Goal: Task Accomplishment & Management: Use online tool/utility

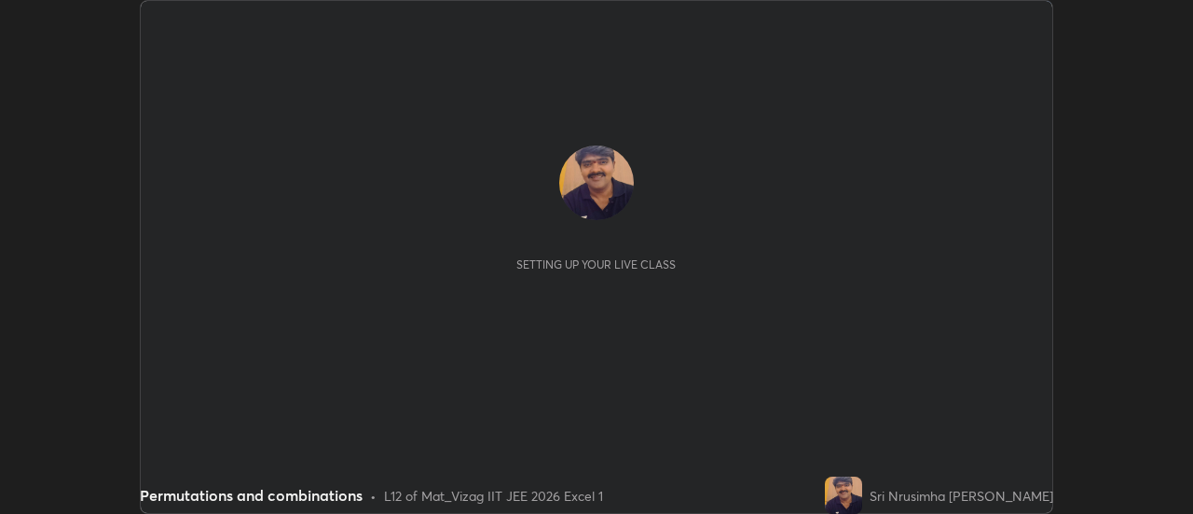
scroll to position [514, 1193]
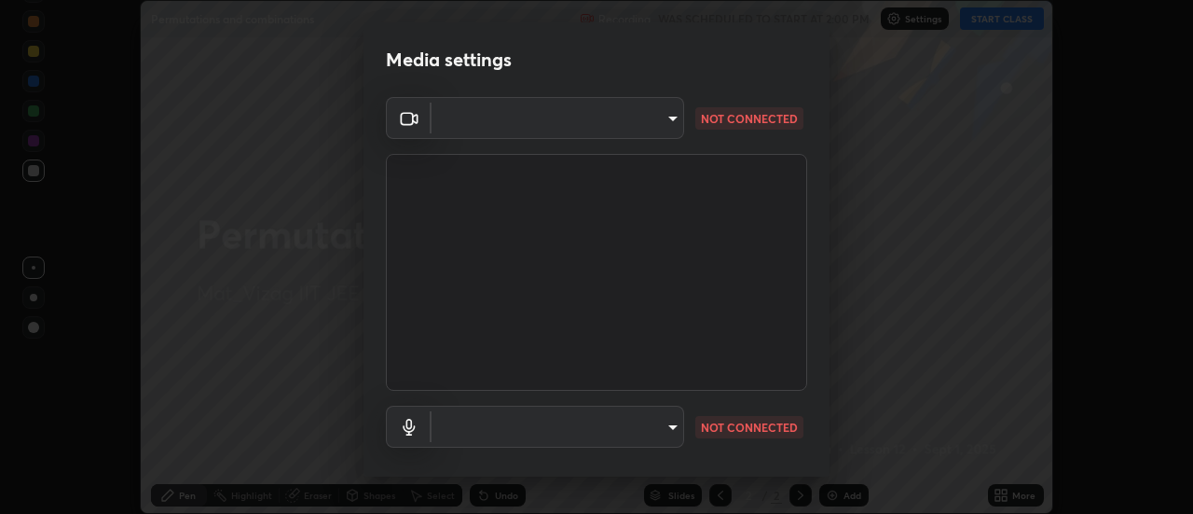
type input "ebf6c6488b735d5a44705984ed2dd2d6451cbc78617e13c2697a09295dc5aede"
type input "a2f9040feec1c67155d6f81bce0f318793adcc0a49472d63cdd1acf5ce755d3e"
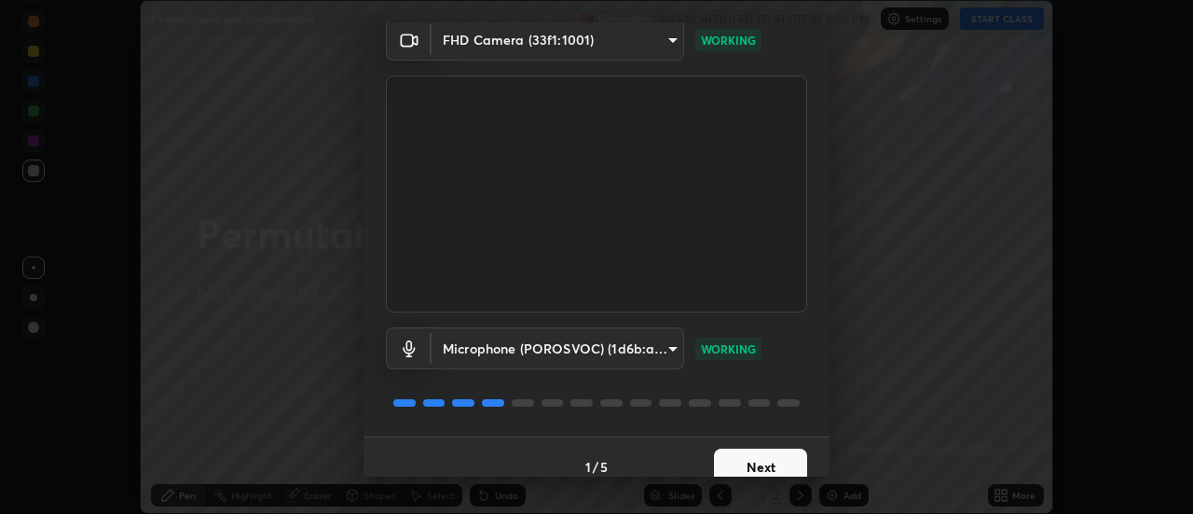
scroll to position [98, 0]
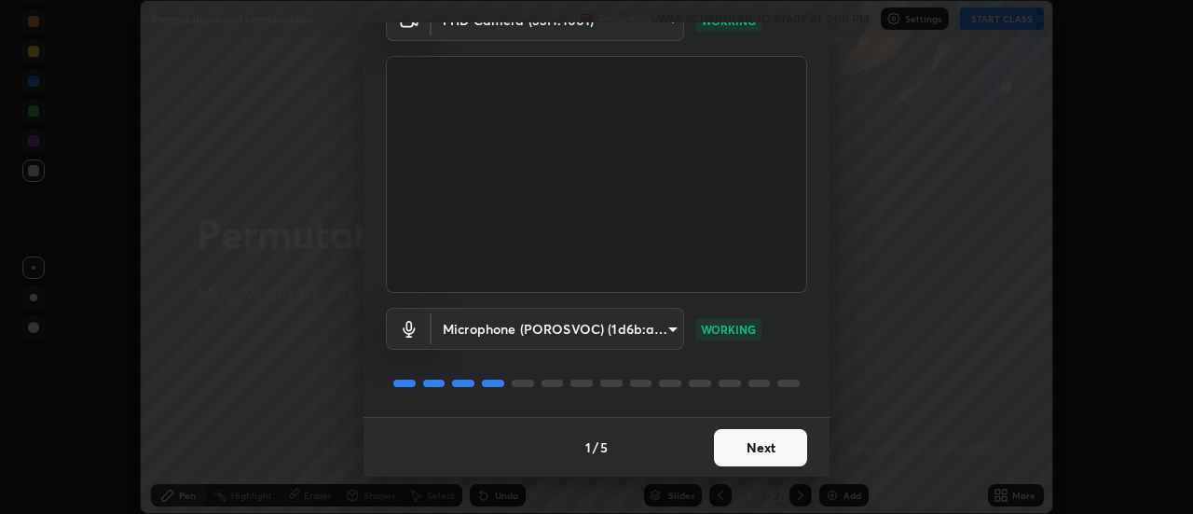
click at [758, 446] on button "Next" at bounding box center [760, 447] width 93 height 37
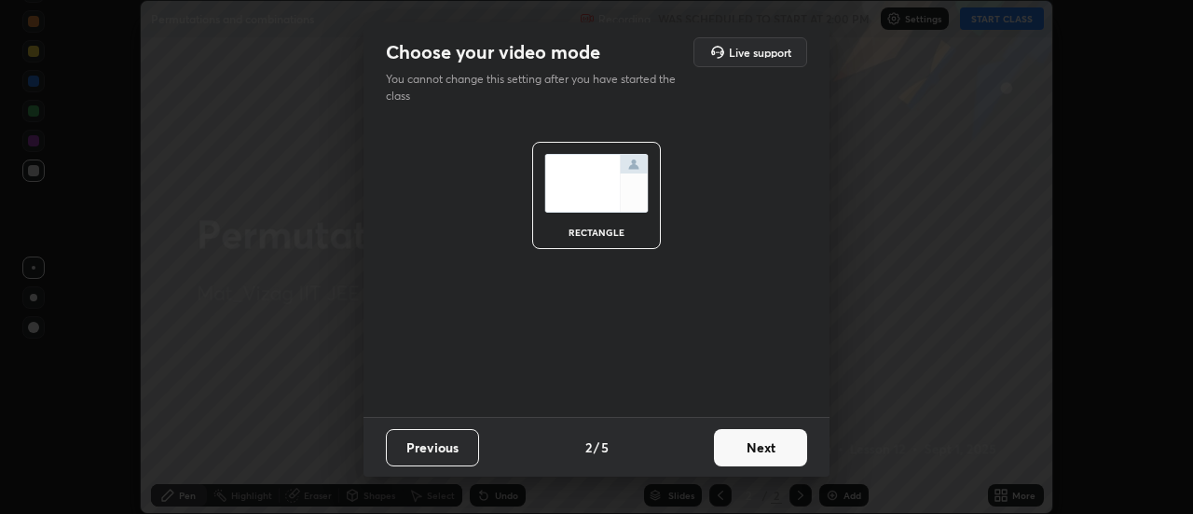
click at [760, 453] on button "Next" at bounding box center [760, 447] width 93 height 37
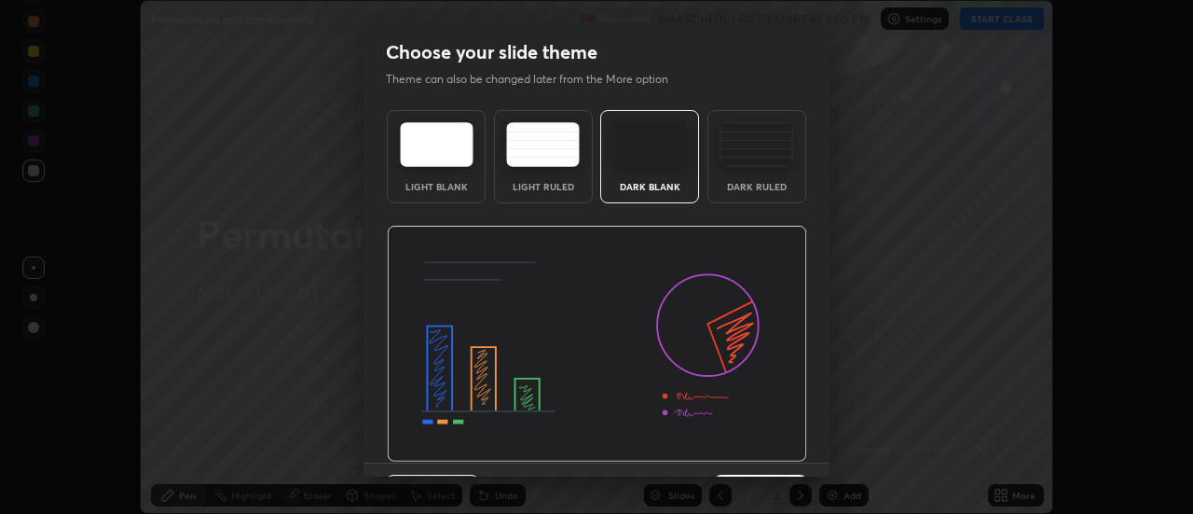
scroll to position [46, 0]
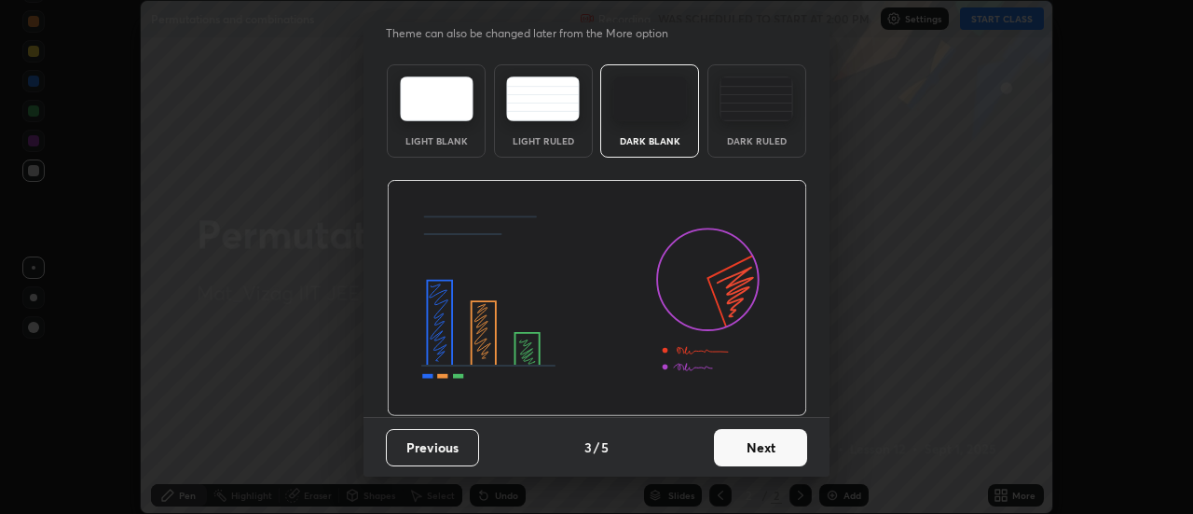
click at [756, 448] on button "Next" at bounding box center [760, 447] width 93 height 37
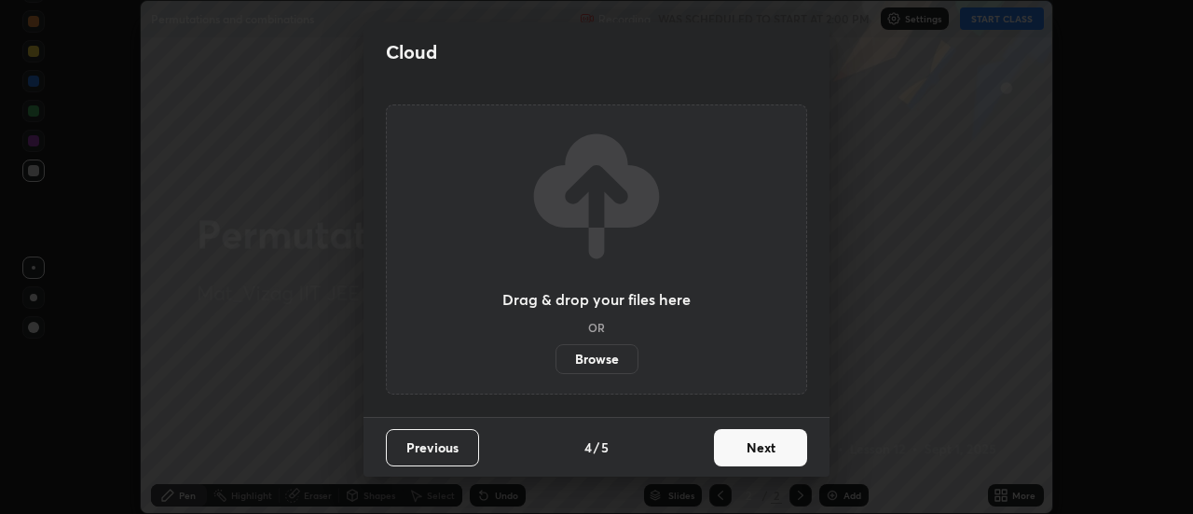
click at [750, 460] on button "Next" at bounding box center [760, 447] width 93 height 37
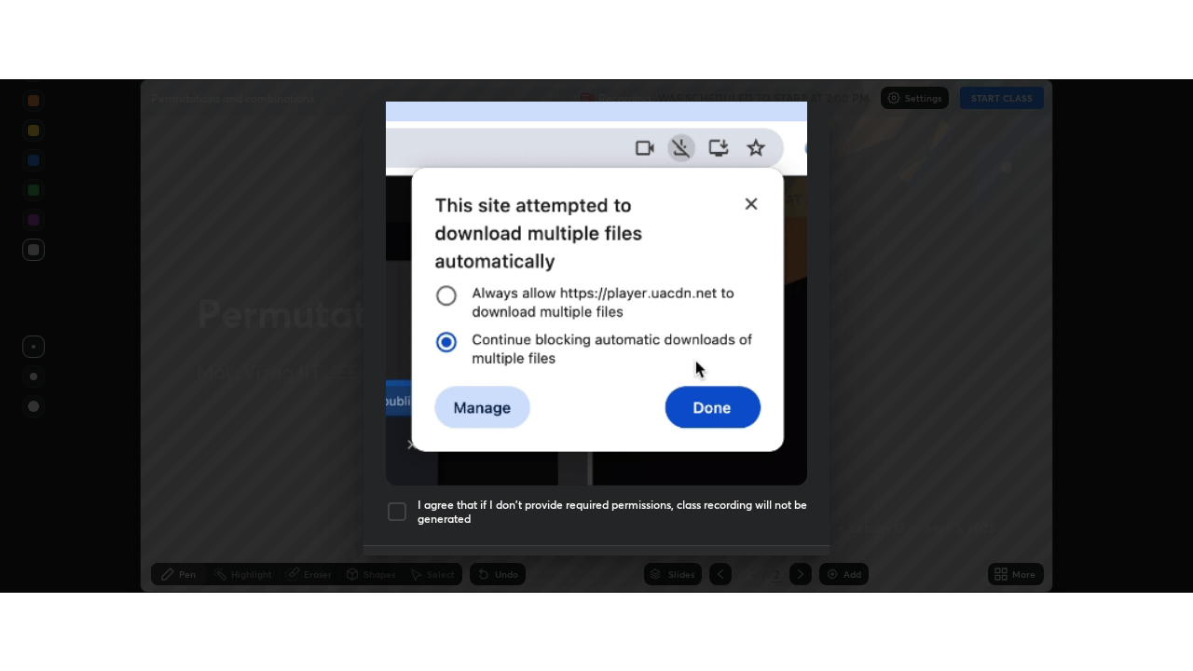
scroll to position [478, 0]
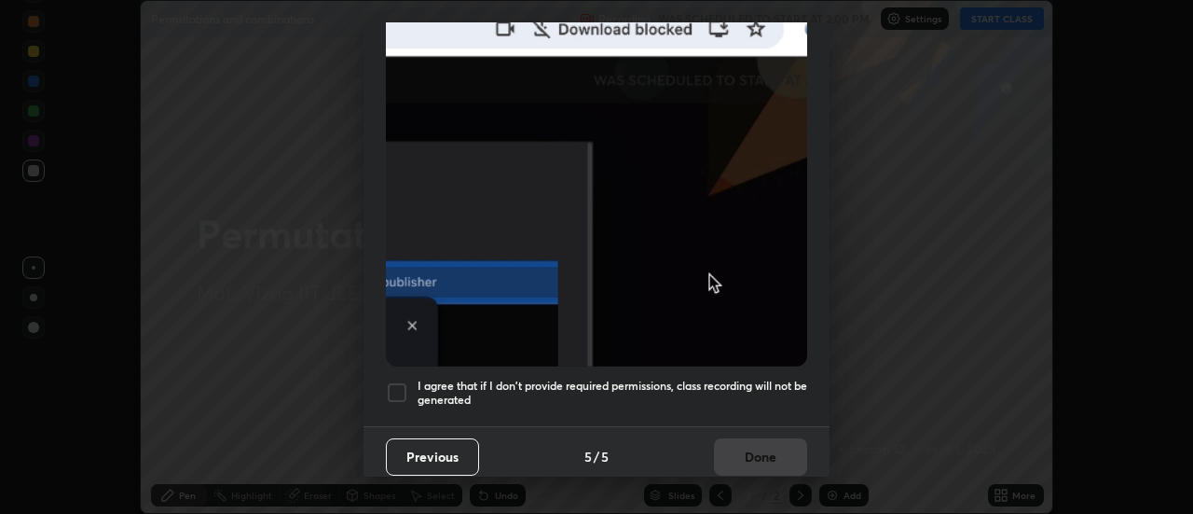
click at [394, 382] on div at bounding box center [397, 392] width 22 height 22
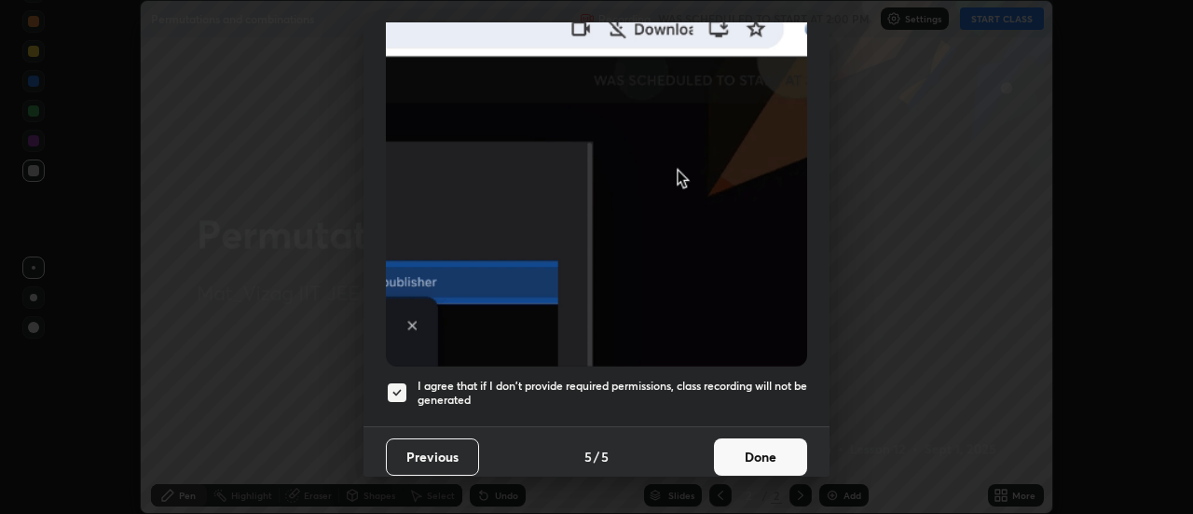
click at [759, 449] on button "Done" at bounding box center [760, 456] width 93 height 37
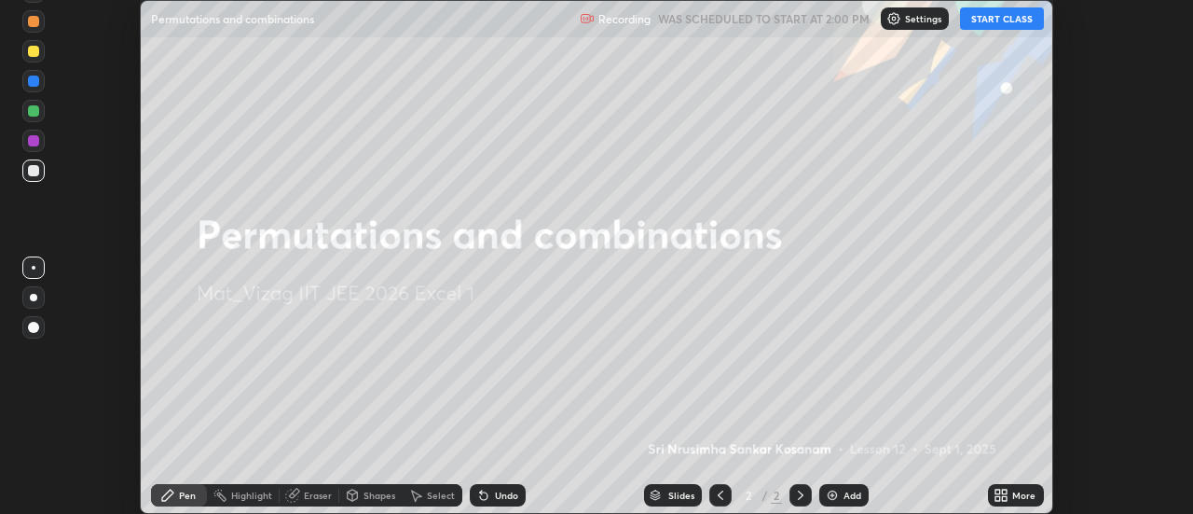
click at [1017, 503] on div "More" at bounding box center [1016, 495] width 56 height 22
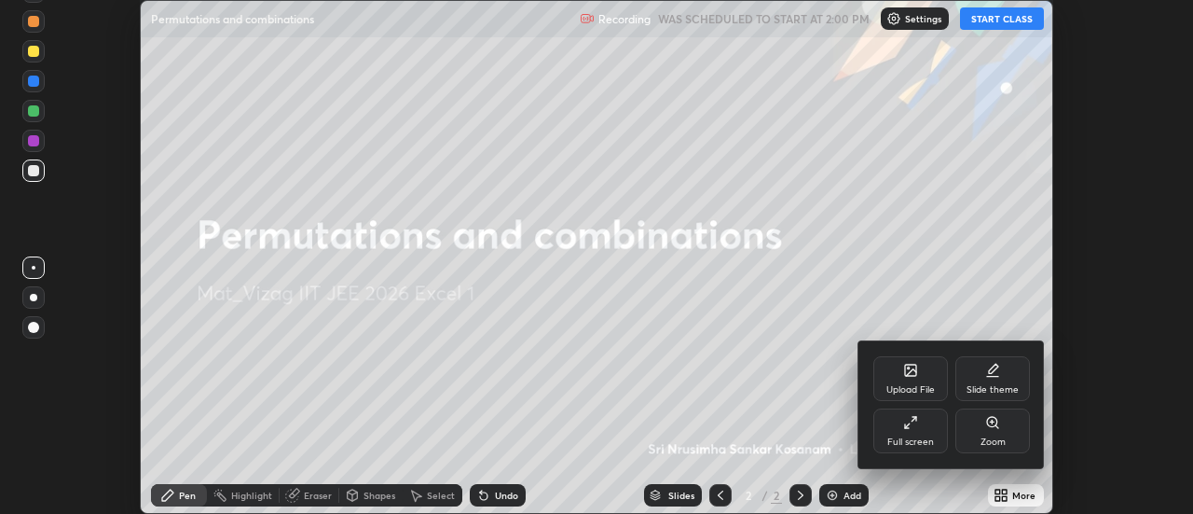
click at [913, 433] on div "Full screen" at bounding box center [911, 430] width 75 height 45
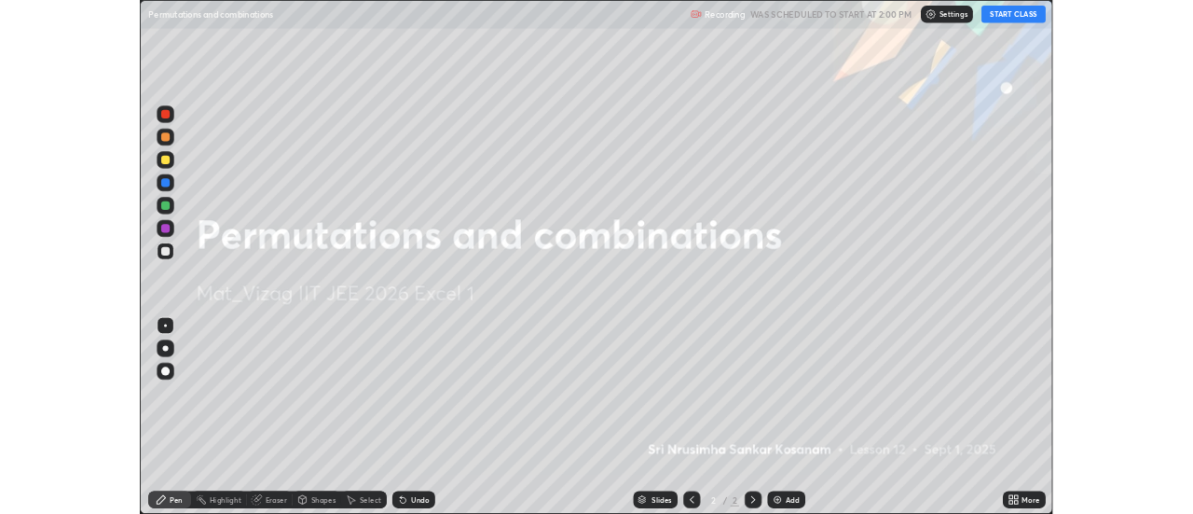
scroll to position [671, 1193]
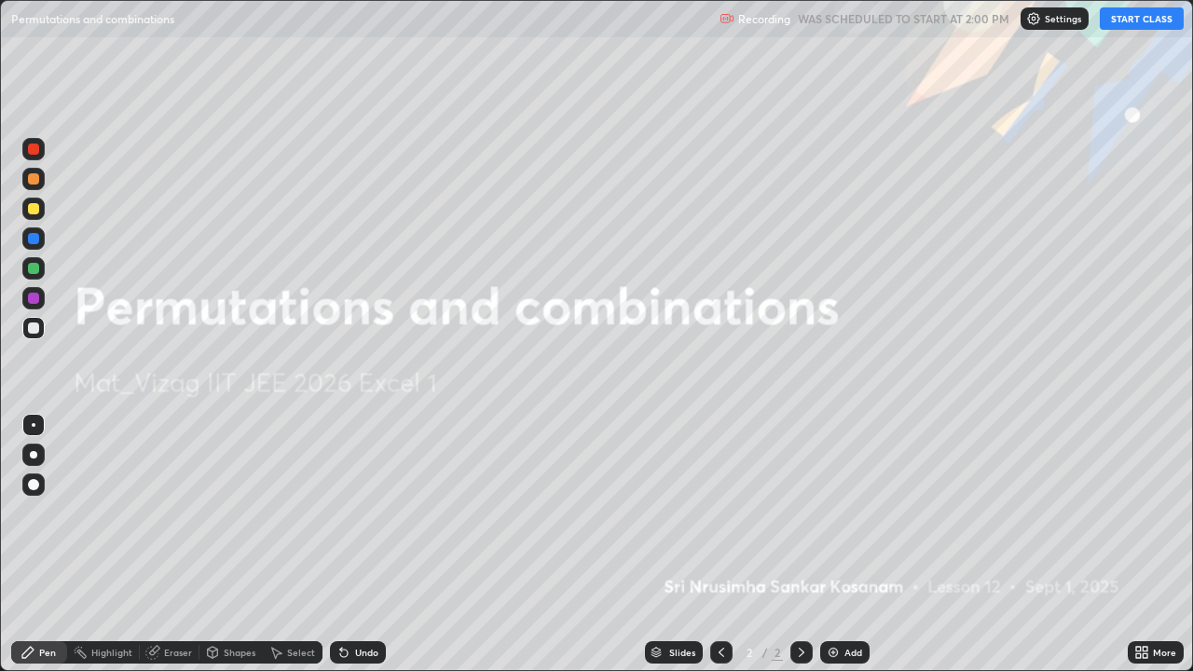
click at [1132, 21] on button "START CLASS" at bounding box center [1142, 18] width 84 height 22
click at [839, 513] on div "Add" at bounding box center [845, 652] width 49 height 22
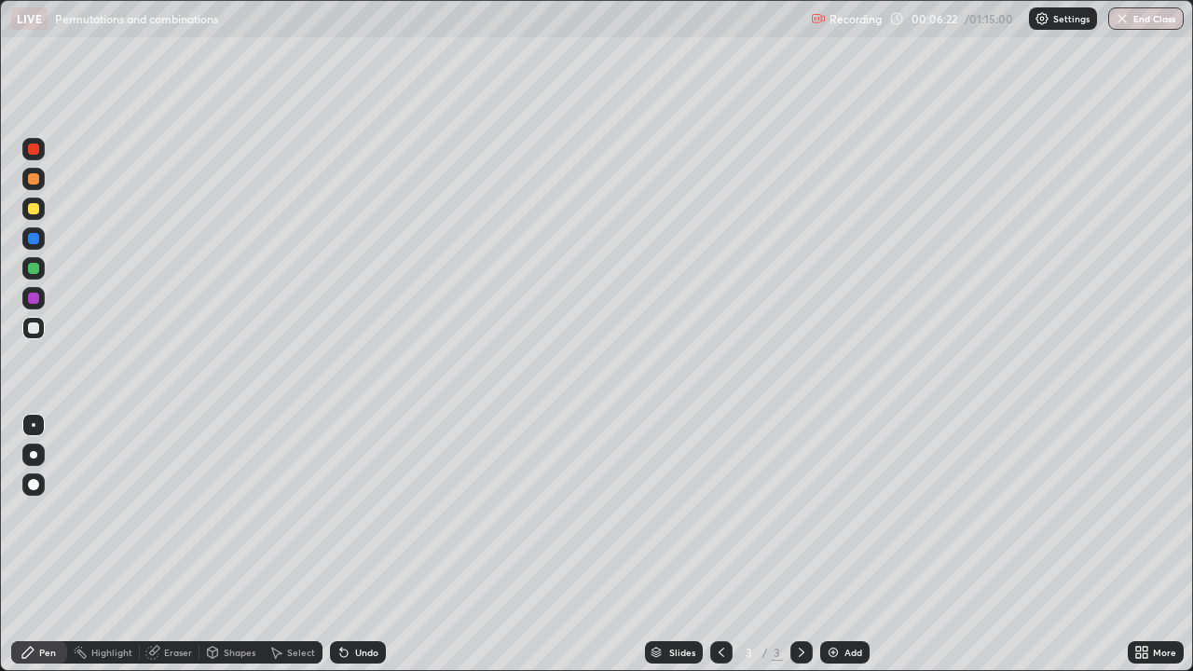
click at [162, 513] on div "Eraser" at bounding box center [170, 652] width 60 height 22
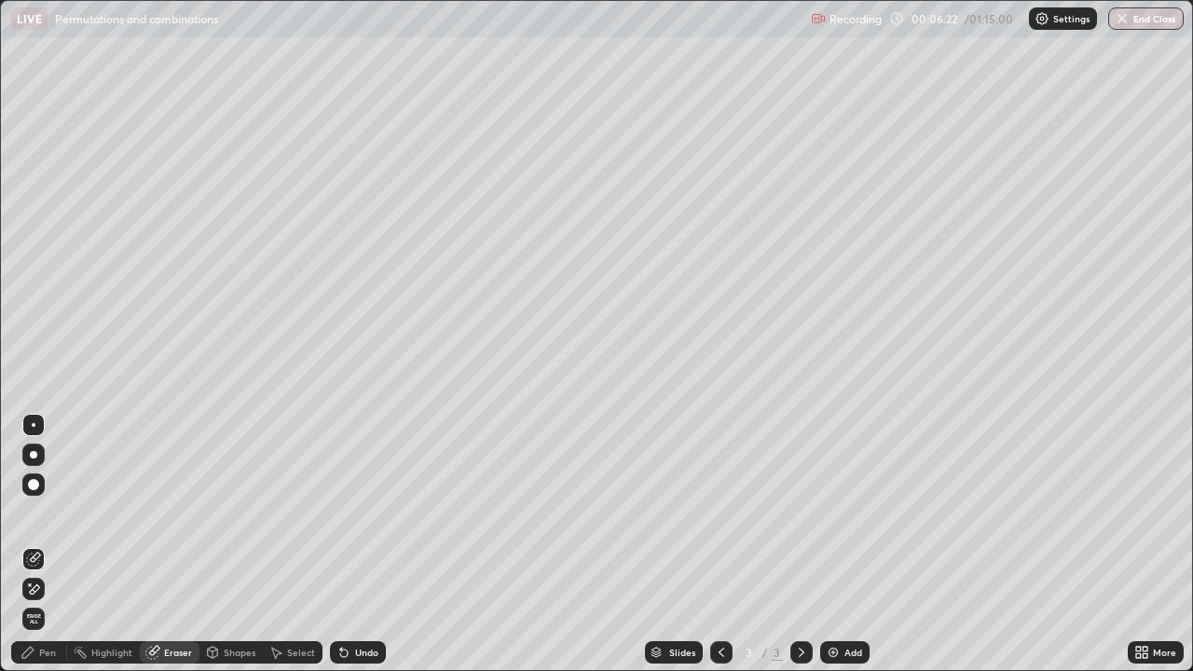
click at [39, 513] on icon at bounding box center [35, 589] width 10 height 9
click at [40, 513] on div "Pen" at bounding box center [47, 652] width 17 height 9
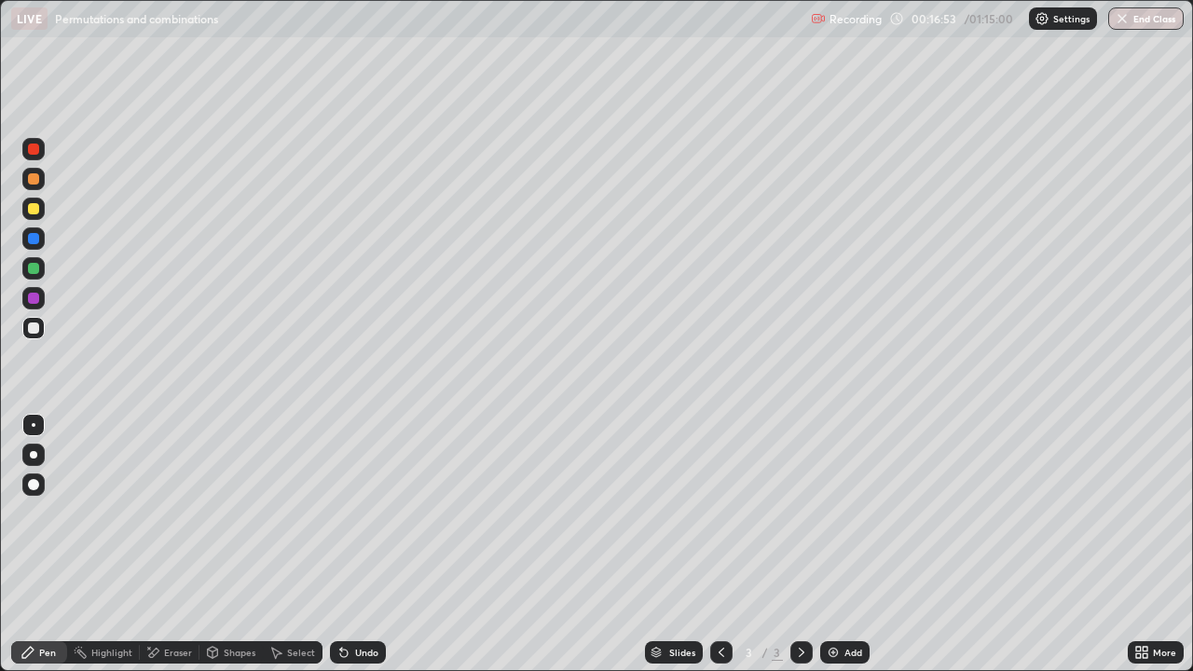
click at [848, 513] on div "Add" at bounding box center [845, 652] width 49 height 22
click at [846, 513] on div "Add" at bounding box center [854, 652] width 18 height 9
click at [173, 513] on div "Eraser" at bounding box center [178, 652] width 28 height 9
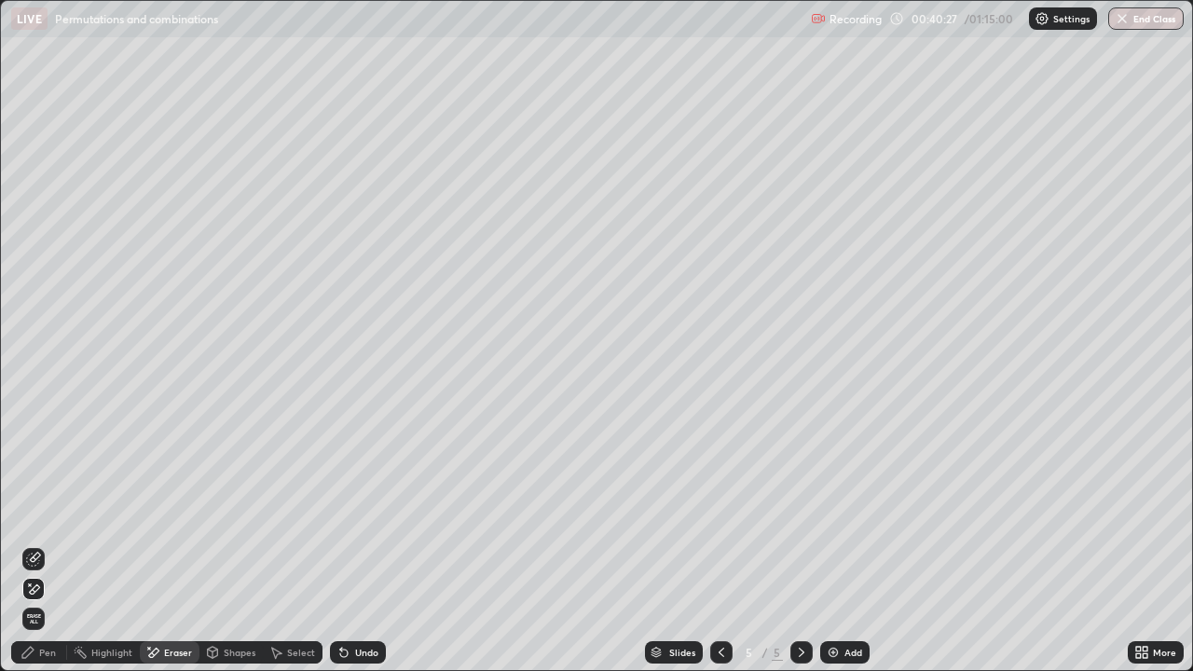
click at [48, 513] on div "Pen" at bounding box center [47, 652] width 17 height 9
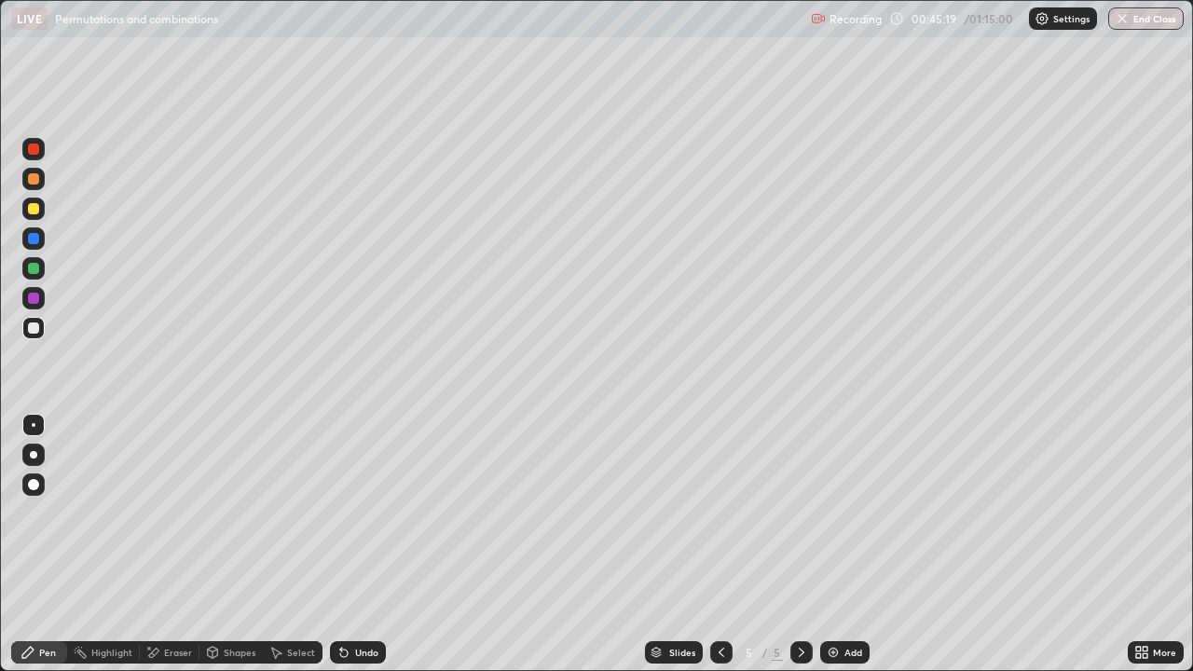
click at [847, 513] on div "Add" at bounding box center [845, 652] width 49 height 22
click at [165, 513] on div "Eraser" at bounding box center [178, 652] width 28 height 9
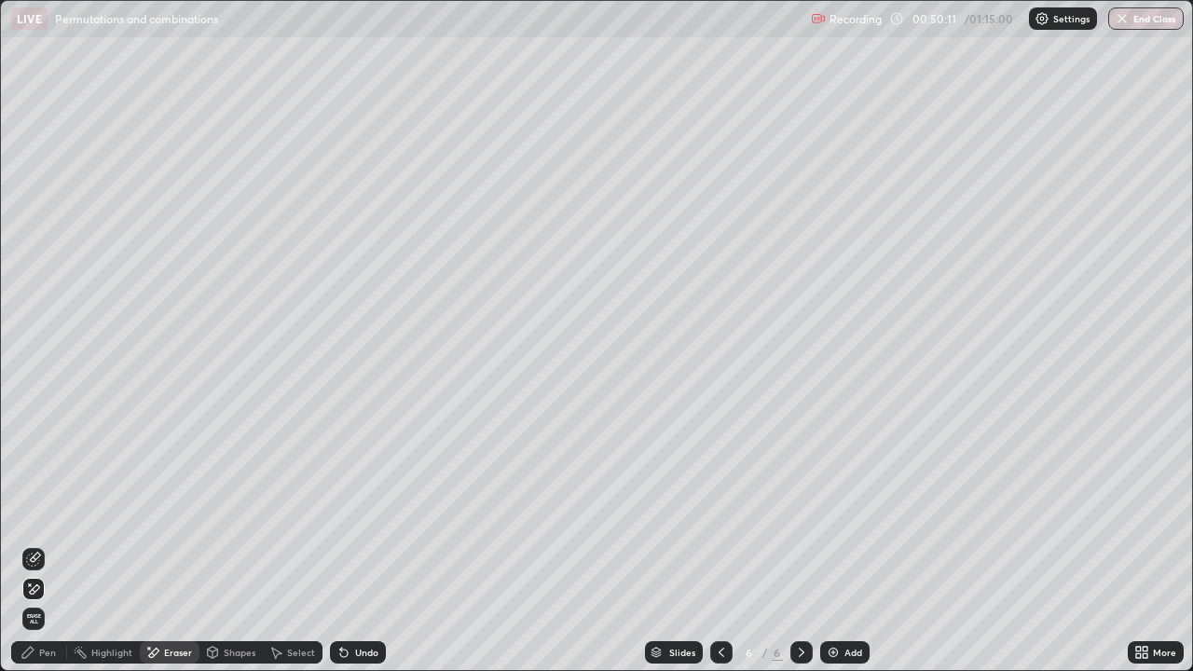
click at [34, 513] on icon at bounding box center [33, 590] width 15 height 16
click at [59, 513] on div "Pen" at bounding box center [39, 652] width 56 height 22
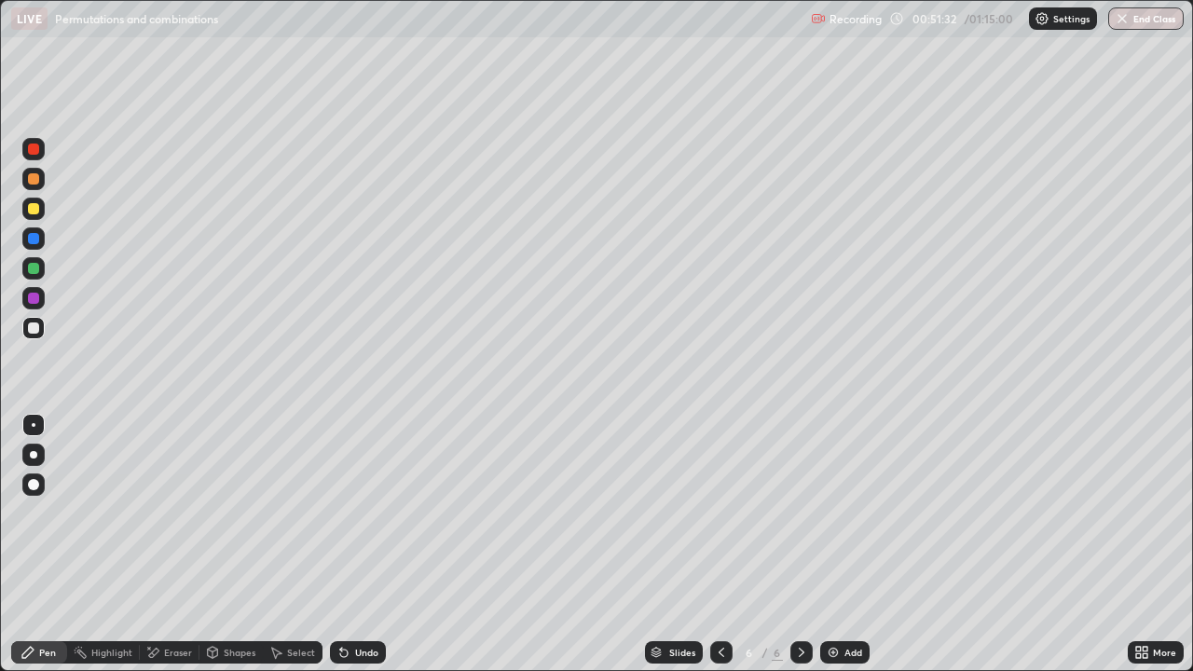
click at [358, 513] on div "Undo" at bounding box center [366, 652] width 23 height 9
click at [357, 513] on div "Undo" at bounding box center [358, 652] width 56 height 22
click at [161, 513] on div "Eraser" at bounding box center [170, 652] width 60 height 22
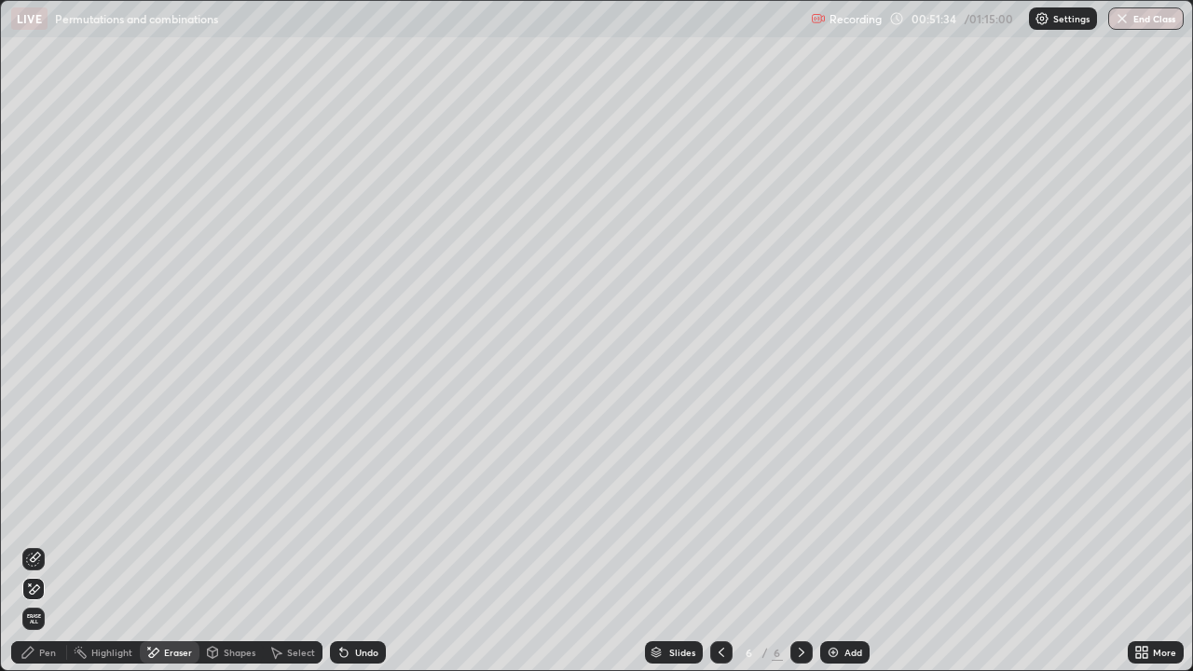
click at [34, 513] on icon at bounding box center [33, 590] width 15 height 16
click at [48, 513] on div "Pen" at bounding box center [47, 652] width 17 height 9
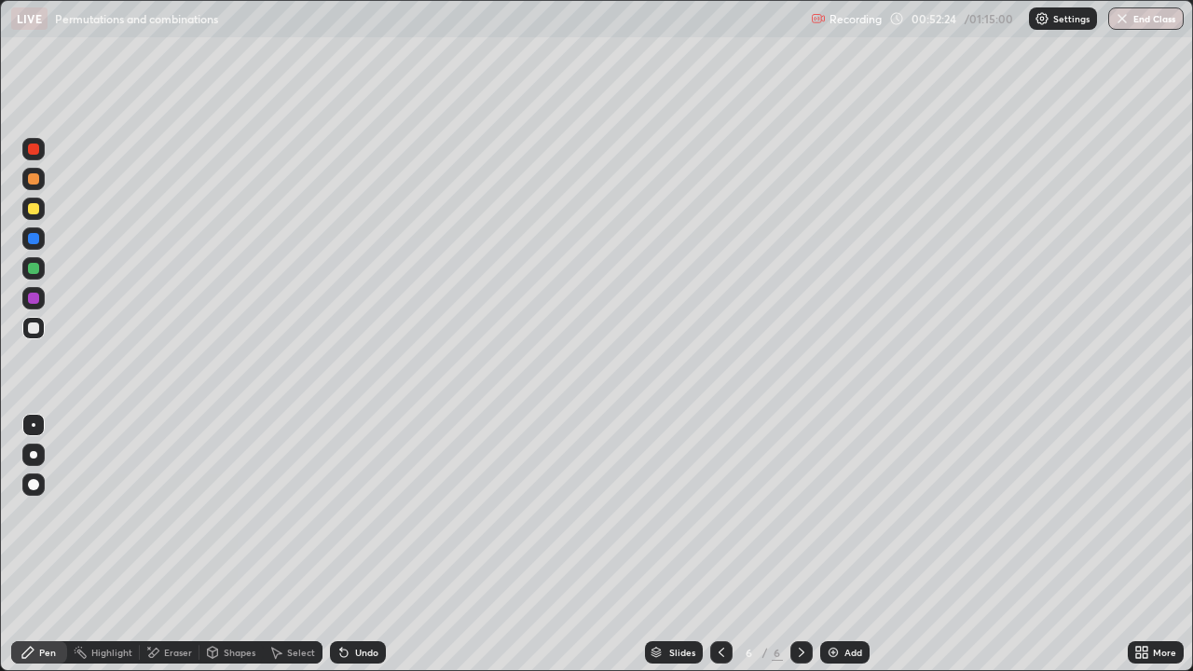
click at [155, 513] on icon at bounding box center [154, 652] width 10 height 9
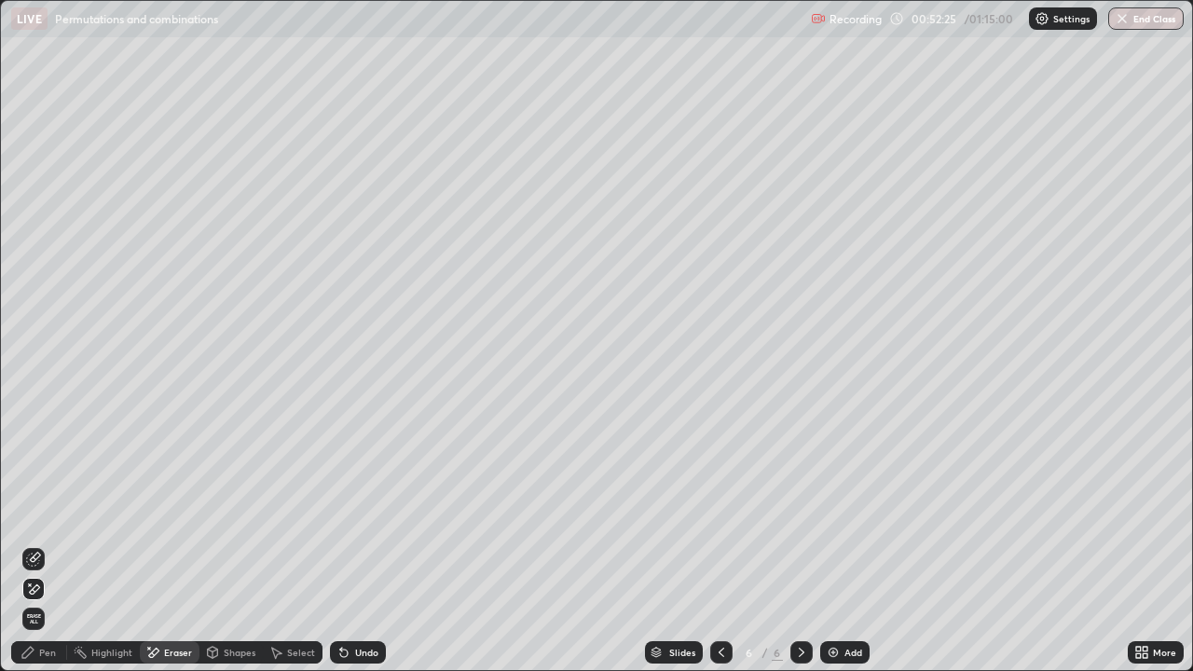
click at [34, 513] on icon at bounding box center [33, 590] width 15 height 16
click at [49, 513] on div "Pen" at bounding box center [47, 652] width 17 height 9
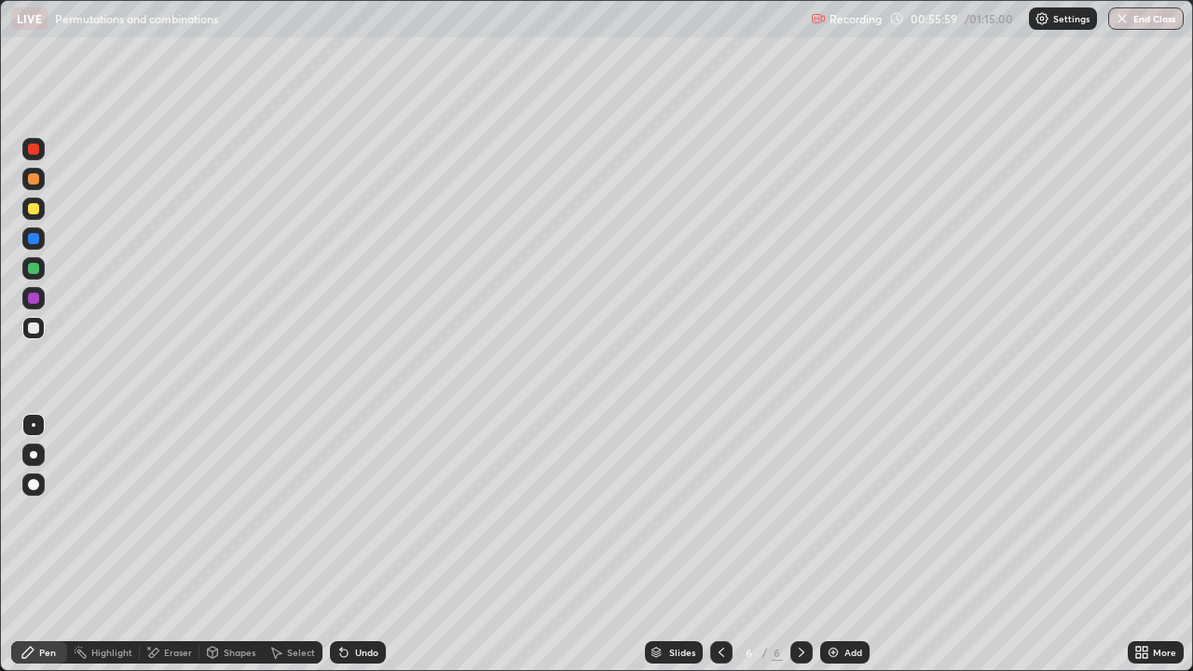
click at [849, 513] on div "Add" at bounding box center [854, 652] width 18 height 9
click at [720, 513] on icon at bounding box center [721, 652] width 15 height 15
click at [845, 513] on div "Add" at bounding box center [854, 652] width 18 height 9
click at [166, 513] on div "Eraser" at bounding box center [178, 652] width 28 height 9
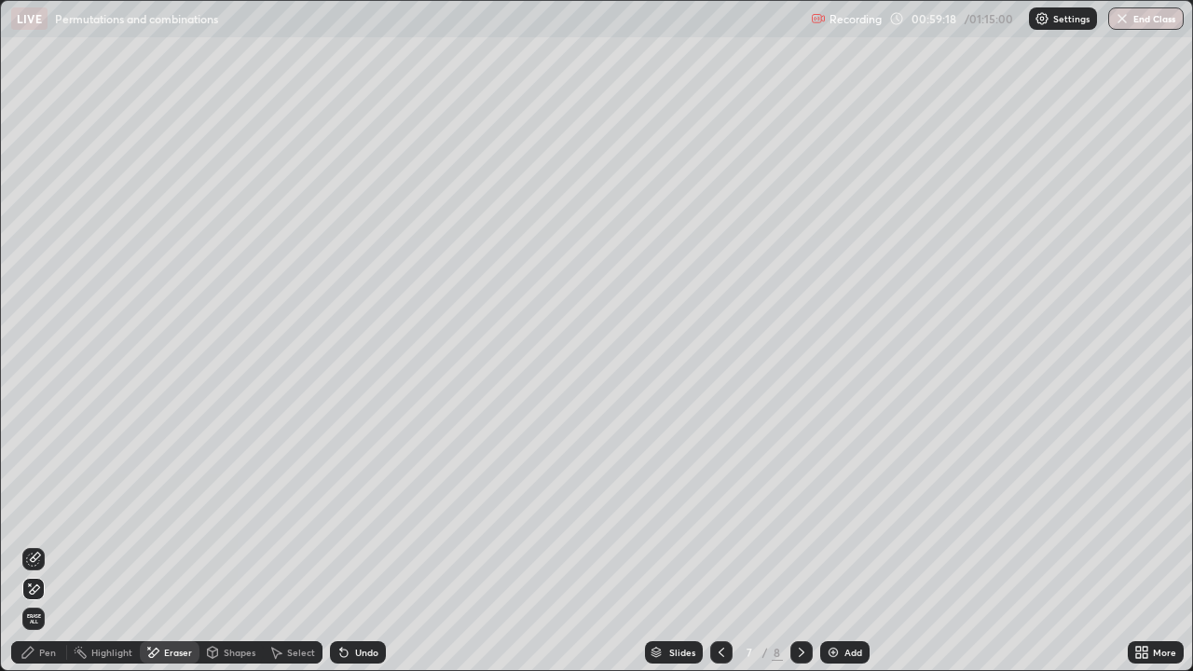
click at [30, 513] on icon at bounding box center [30, 585] width 2 height 2
click at [36, 513] on div "Pen" at bounding box center [39, 652] width 56 height 22
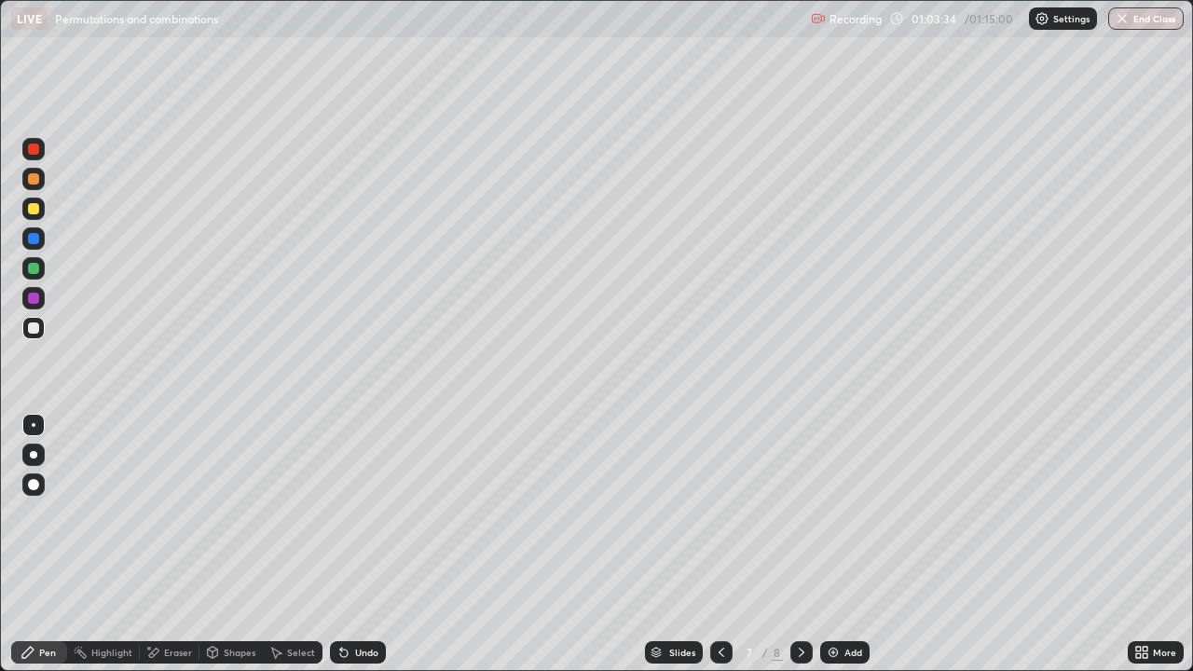
click at [847, 513] on div "Add" at bounding box center [854, 652] width 18 height 9
click at [721, 513] on icon at bounding box center [722, 652] width 6 height 9
click at [802, 513] on icon at bounding box center [801, 652] width 15 height 15
click at [840, 513] on div "Add" at bounding box center [845, 652] width 49 height 22
click at [1167, 20] on button "End Class" at bounding box center [1147, 18] width 74 height 22
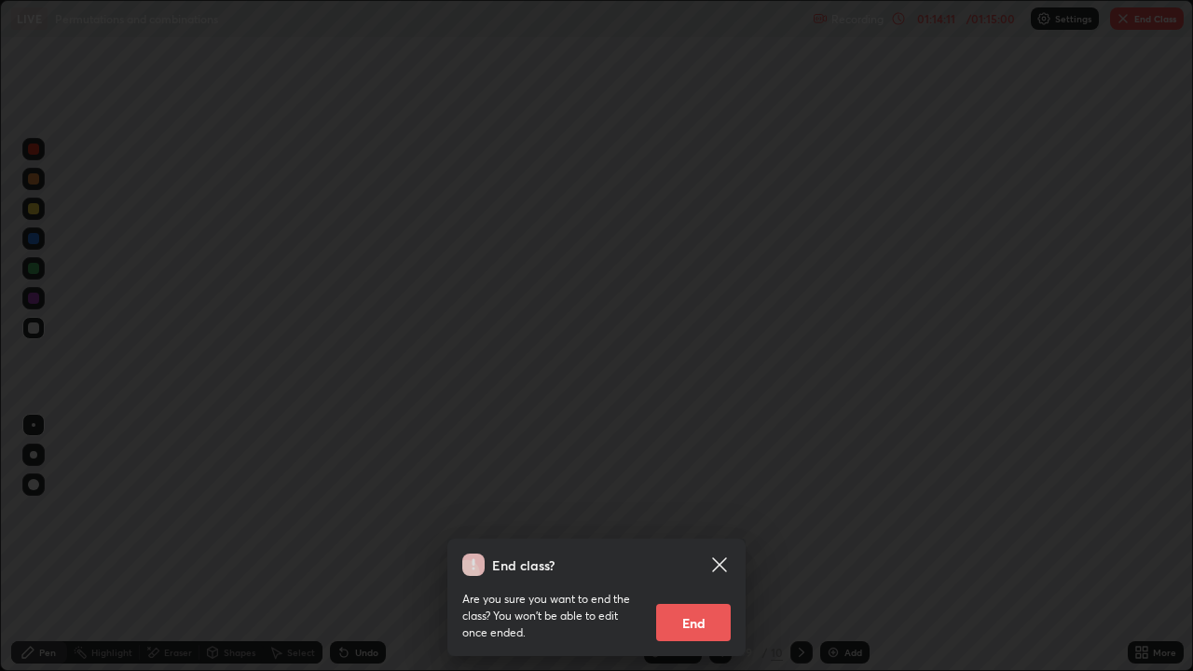
click at [690, 513] on button "End" at bounding box center [693, 622] width 75 height 37
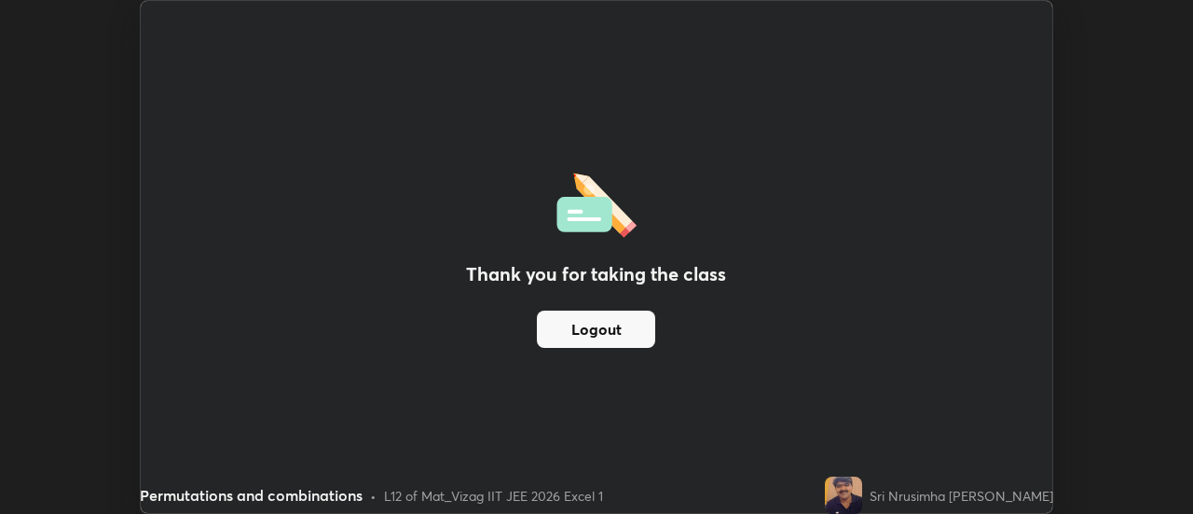
scroll to position [92726, 92047]
